Goal: Transaction & Acquisition: Download file/media

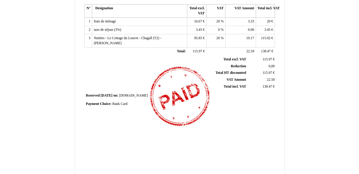
scroll to position [177, 0]
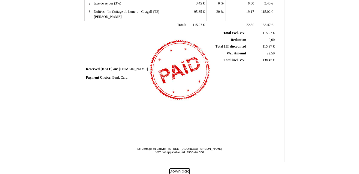
click at [183, 171] on button "Download" at bounding box center [179, 172] width 21 height 6
click at [325, 89] on div "Invoice Invoice N° 6239158 6239158 Creation date 18 July 2025 Seller: Seller: L…" at bounding box center [179, 5] width 291 height 339
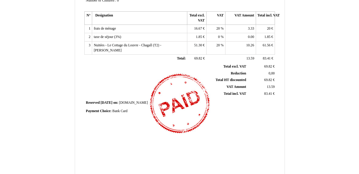
scroll to position [177, 0]
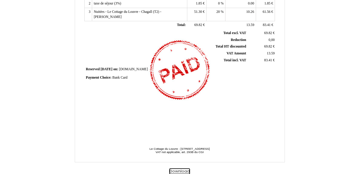
click at [181, 171] on button "Download" at bounding box center [179, 172] width 21 height 6
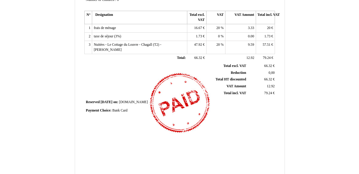
scroll to position [177, 0]
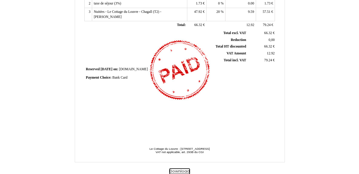
click at [185, 170] on button "Download" at bounding box center [179, 172] width 21 height 6
click at [276, 117] on div "Invoice Invoice N° 6072280 6072280 Creation date [DATE] Seller: Seller: [GEOGRA…" at bounding box center [179, 7] width 209 height 312
click at [183, 170] on button "Download" at bounding box center [179, 172] width 21 height 6
